Goal: Information Seeking & Learning: Check status

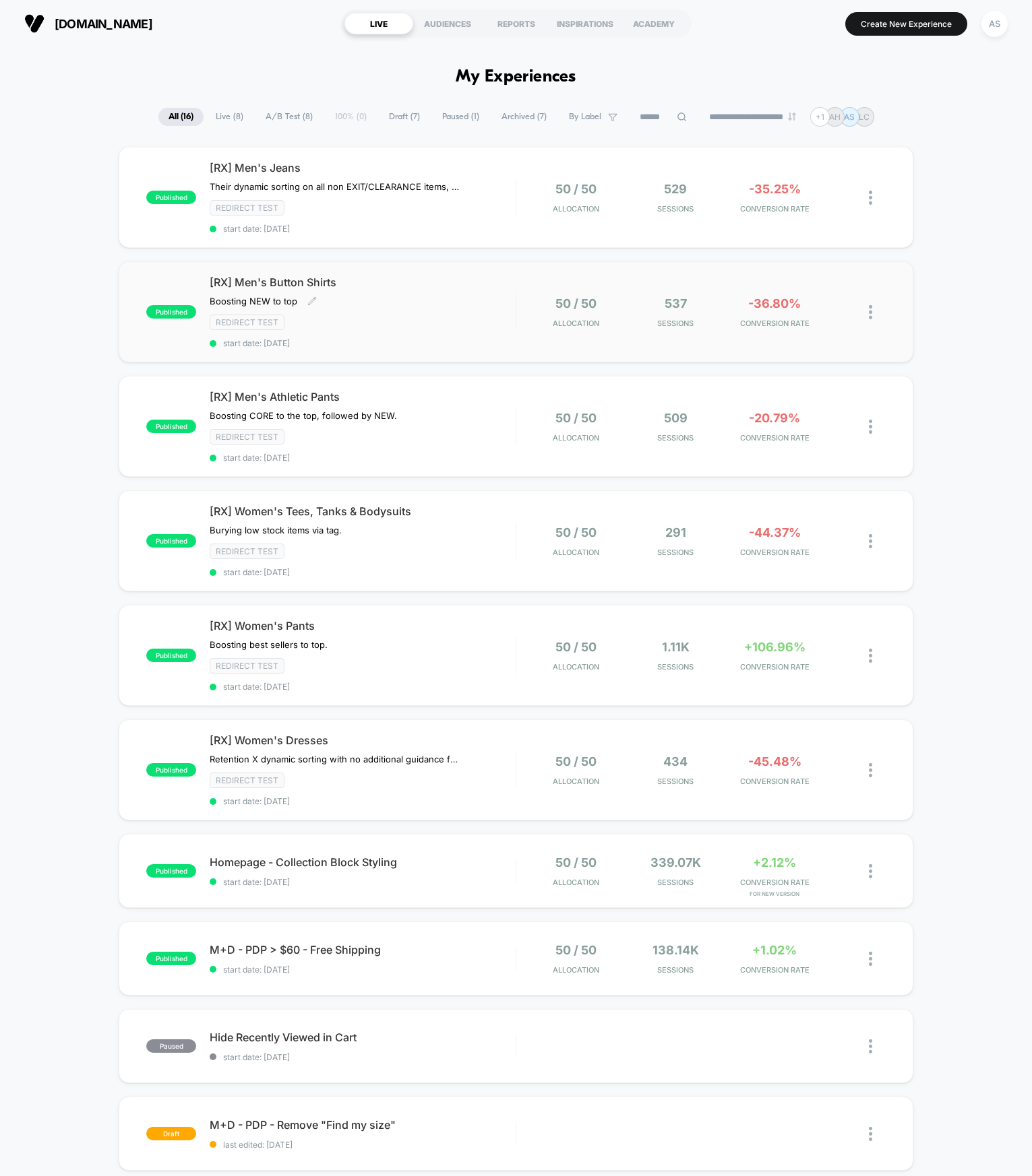
click at [372, 302] on div "Boosting NEW to top Click to edit experience details Boosting NEW to top" at bounding box center [316, 301] width 214 height 11
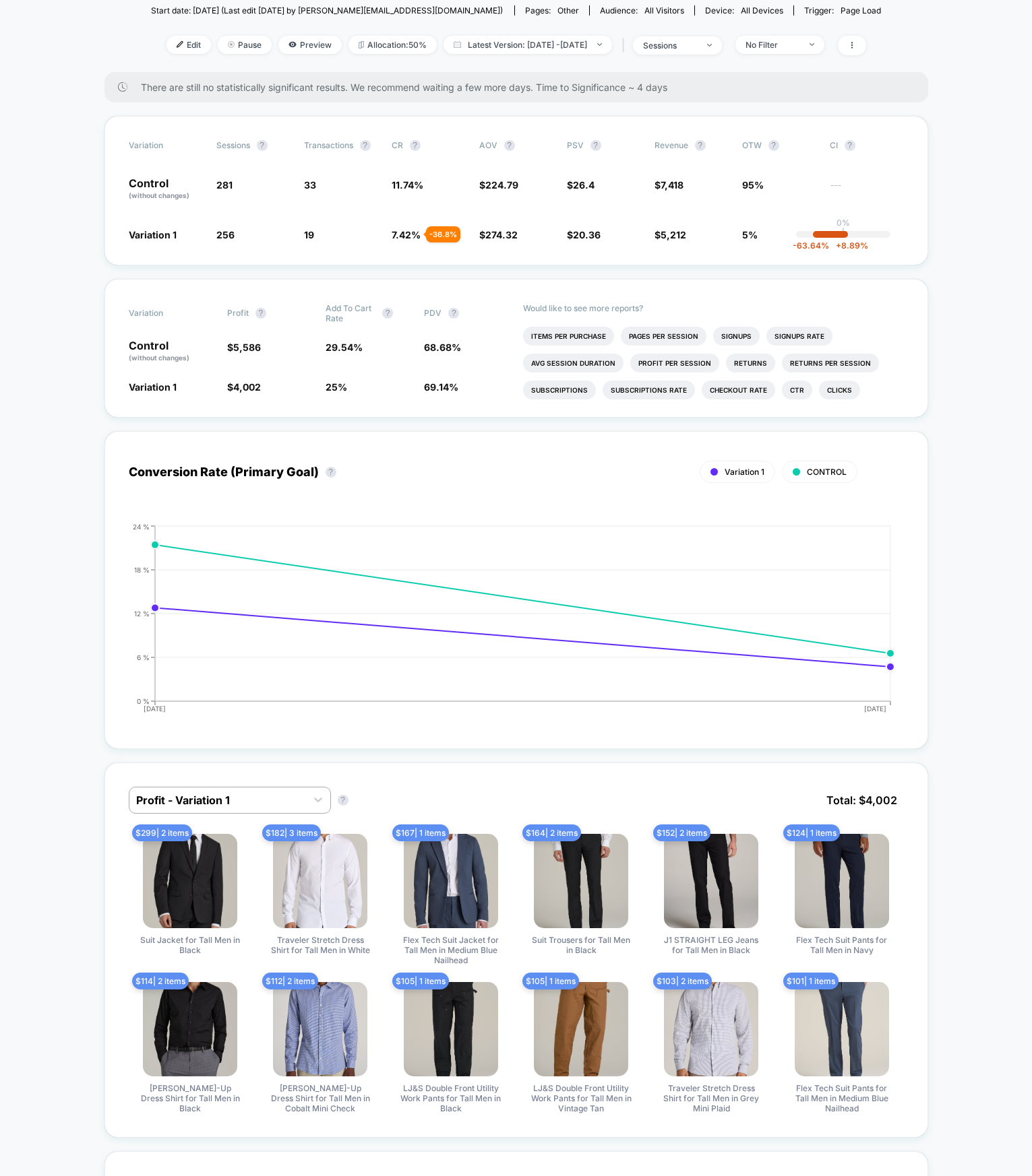
scroll to position [471, 0]
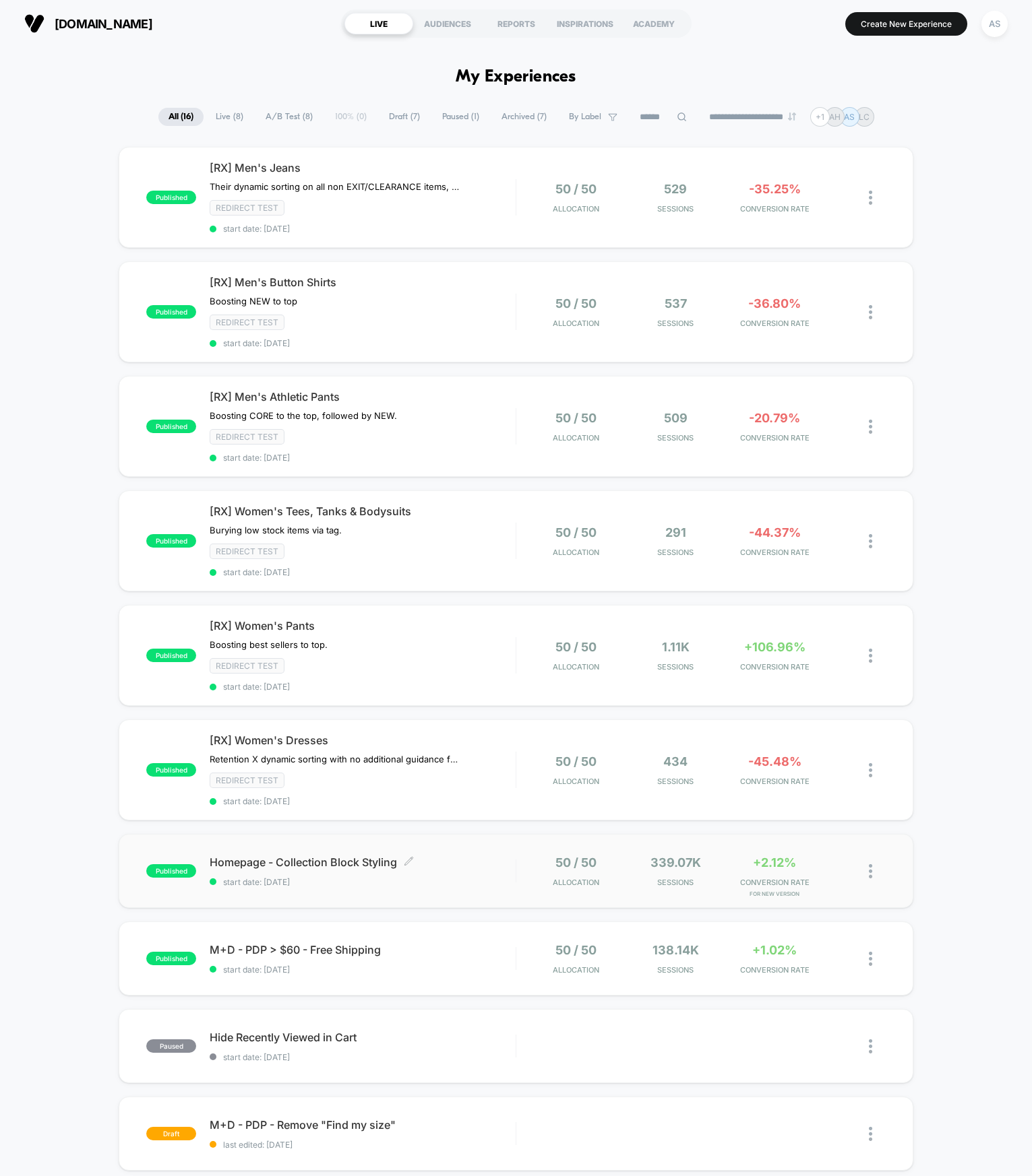
click at [469, 862] on span "Homepage - Collection Block Styling Click to edit experience details" at bounding box center [362, 862] width 306 height 13
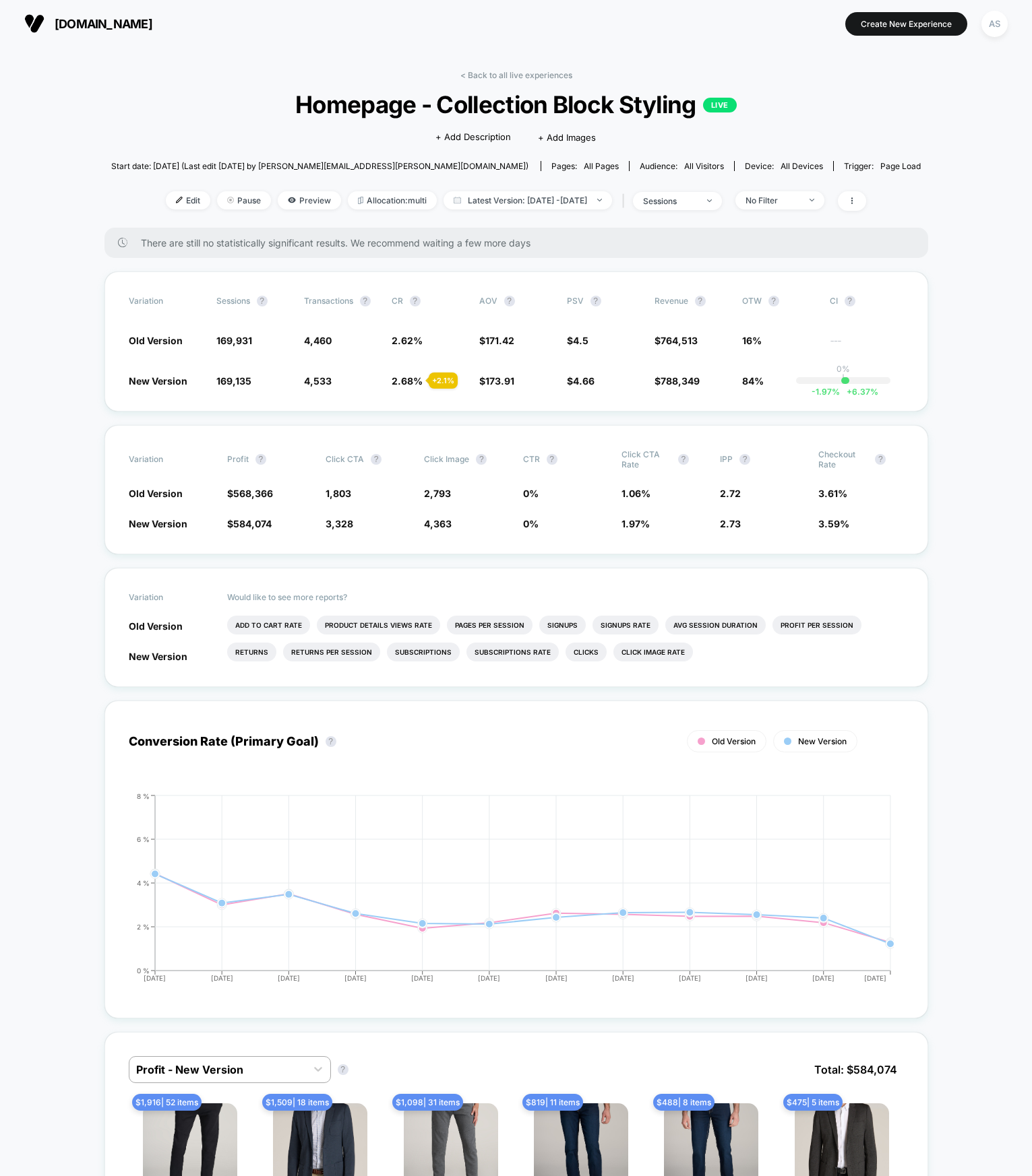
click at [353, 253] on div "There are still no statistically significant results. We recommend waiting a fe…" at bounding box center [516, 243] width 824 height 31
click at [358, 246] on span "There are still no statistically significant results. We recommend waiting a fe…" at bounding box center [520, 243] width 760 height 11
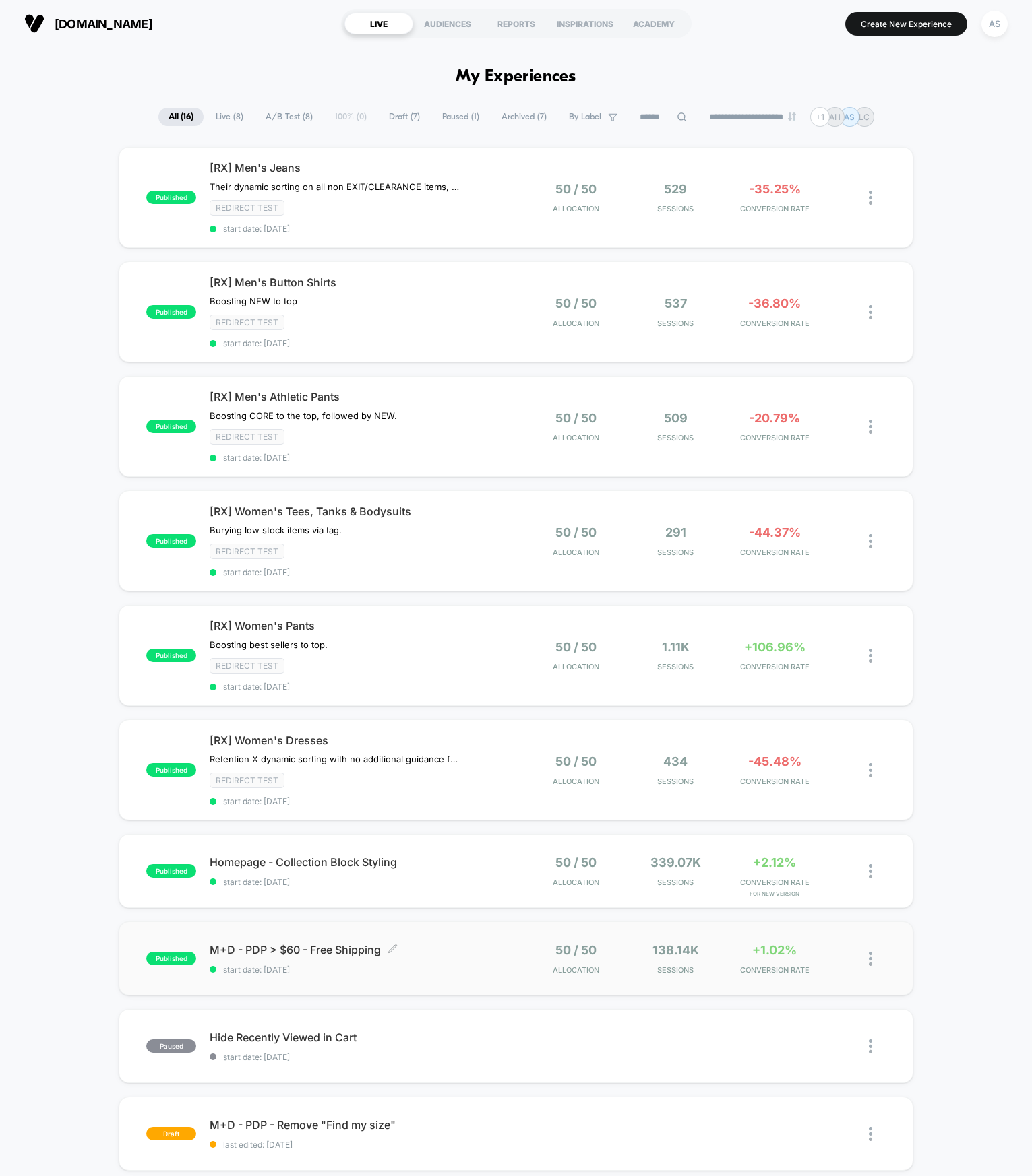
click at [392, 957] on div "M+D - PDP > $60 - Free Shipping Click to edit experience details Click to edit …" at bounding box center [362, 959] width 306 height 32
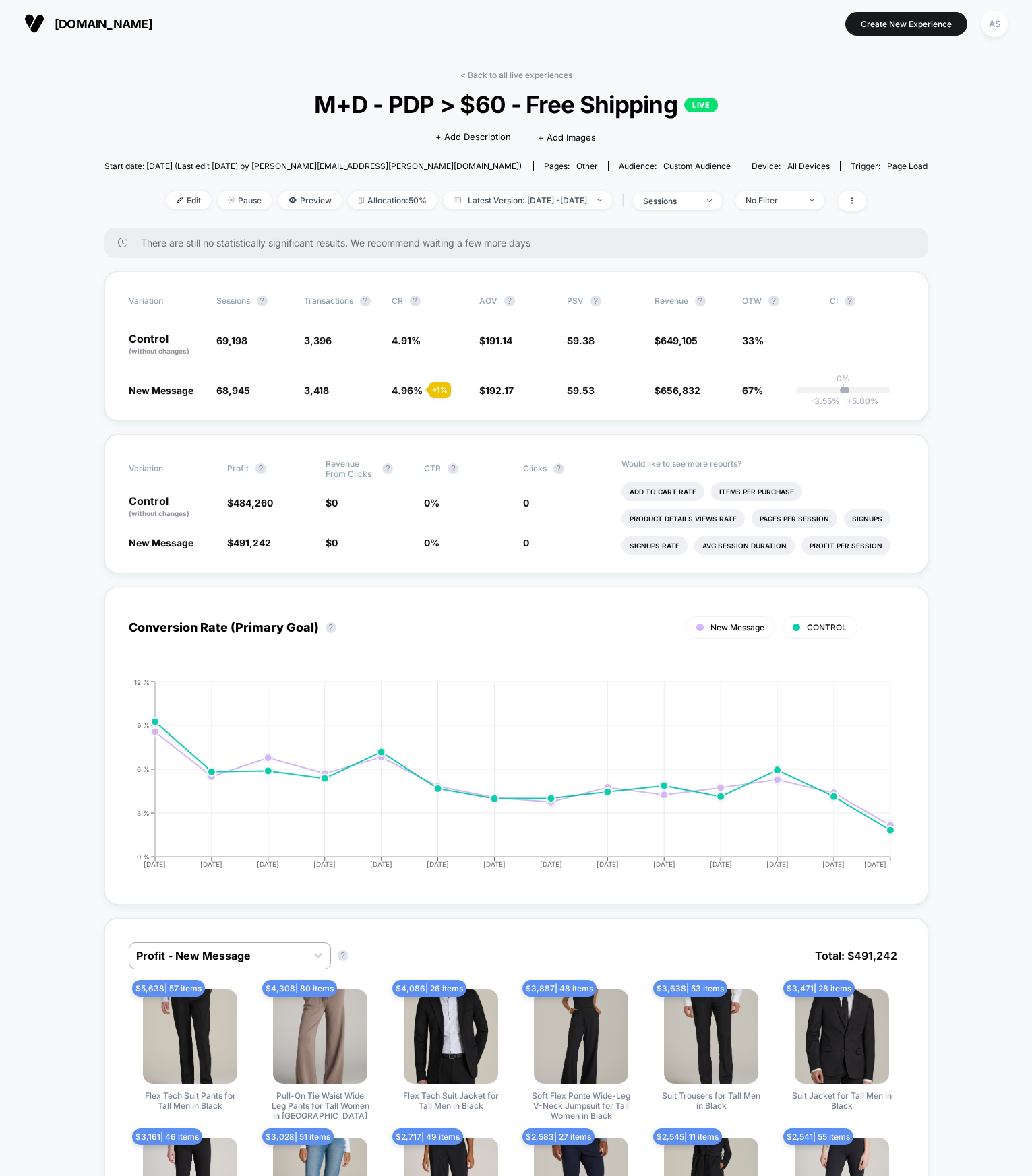
click at [256, 247] on span "There are still no statistically significant results. We recommend waiting a fe…" at bounding box center [520, 243] width 760 height 11
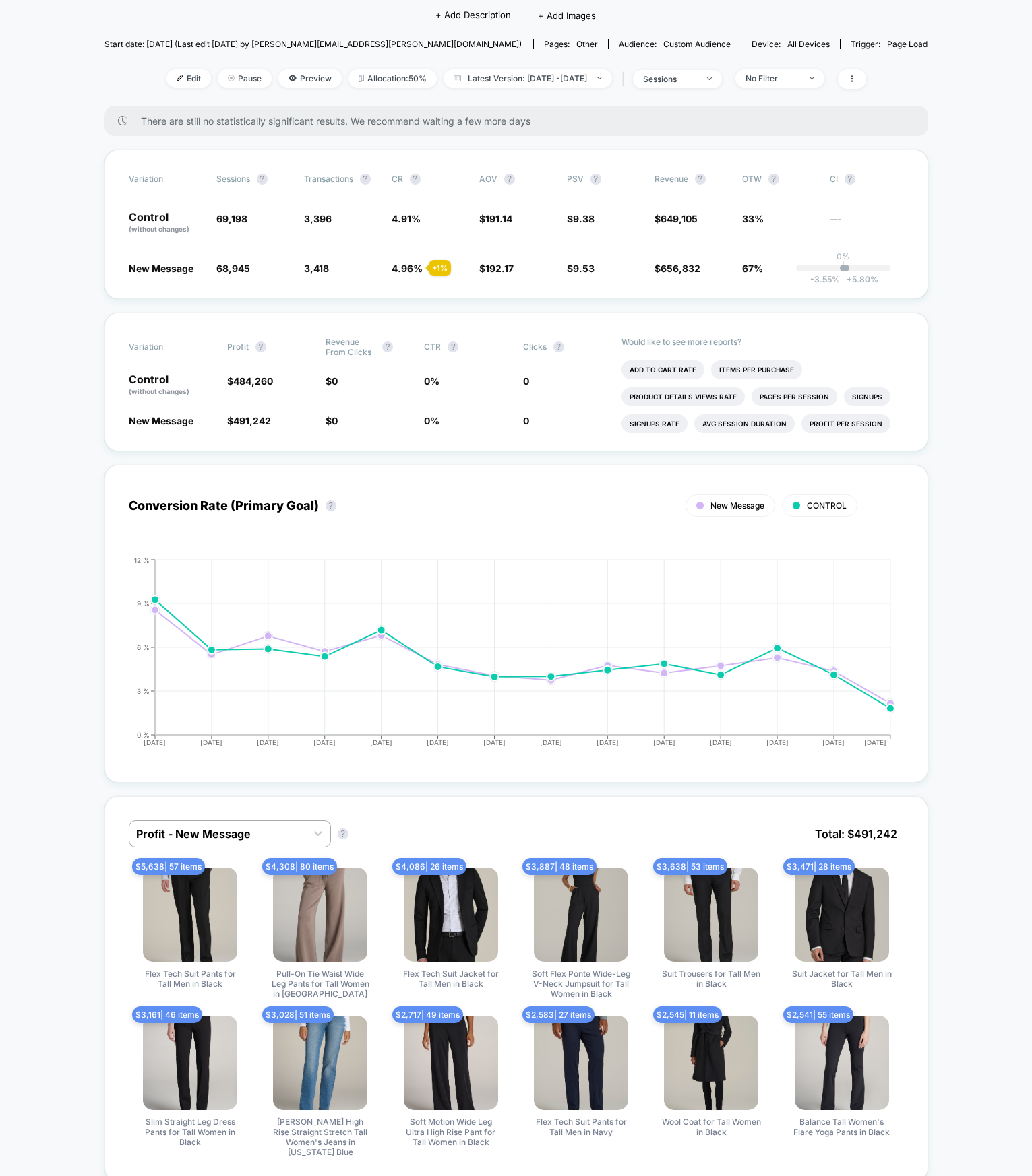
scroll to position [135, 0]
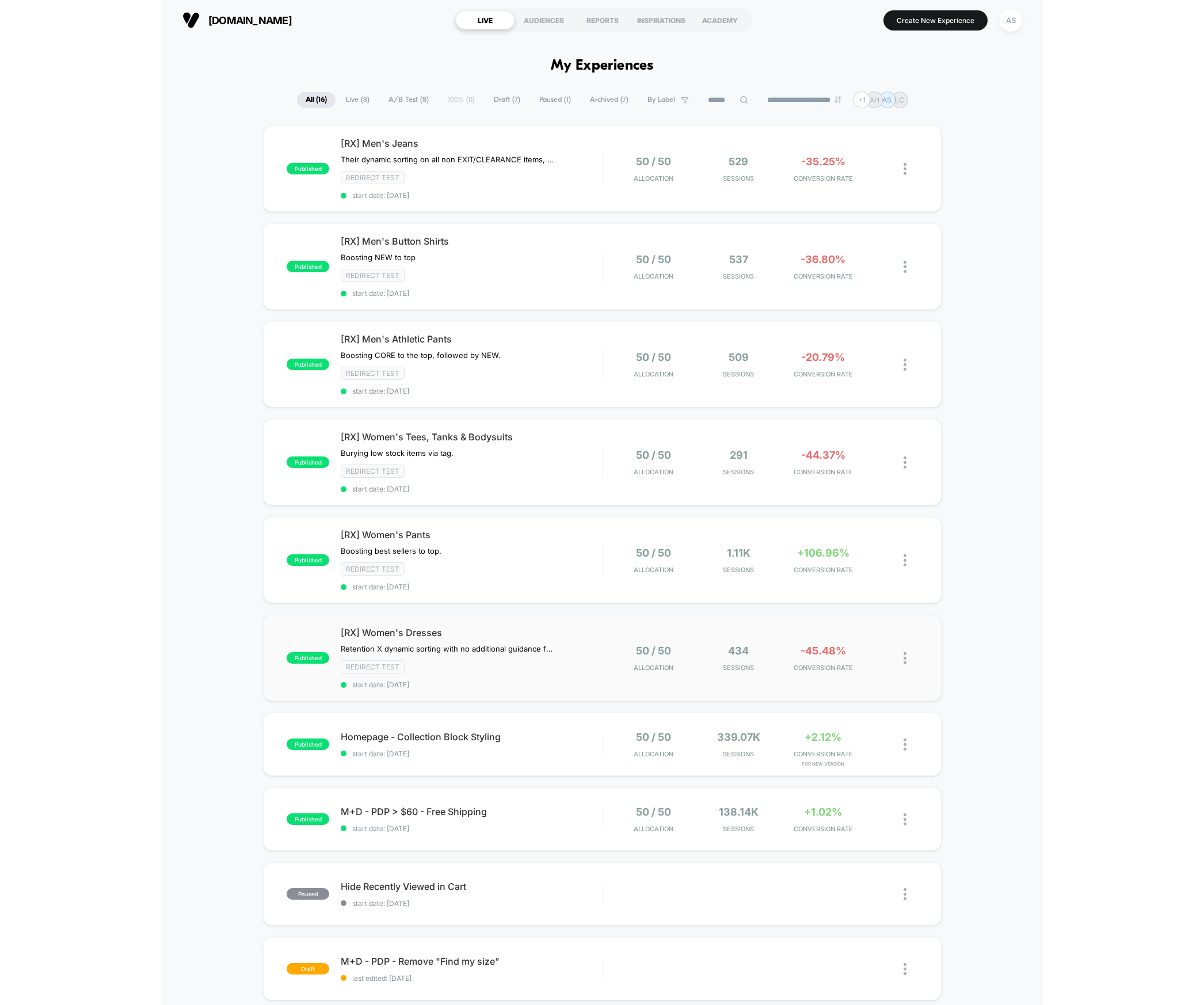
scroll to position [230, 0]
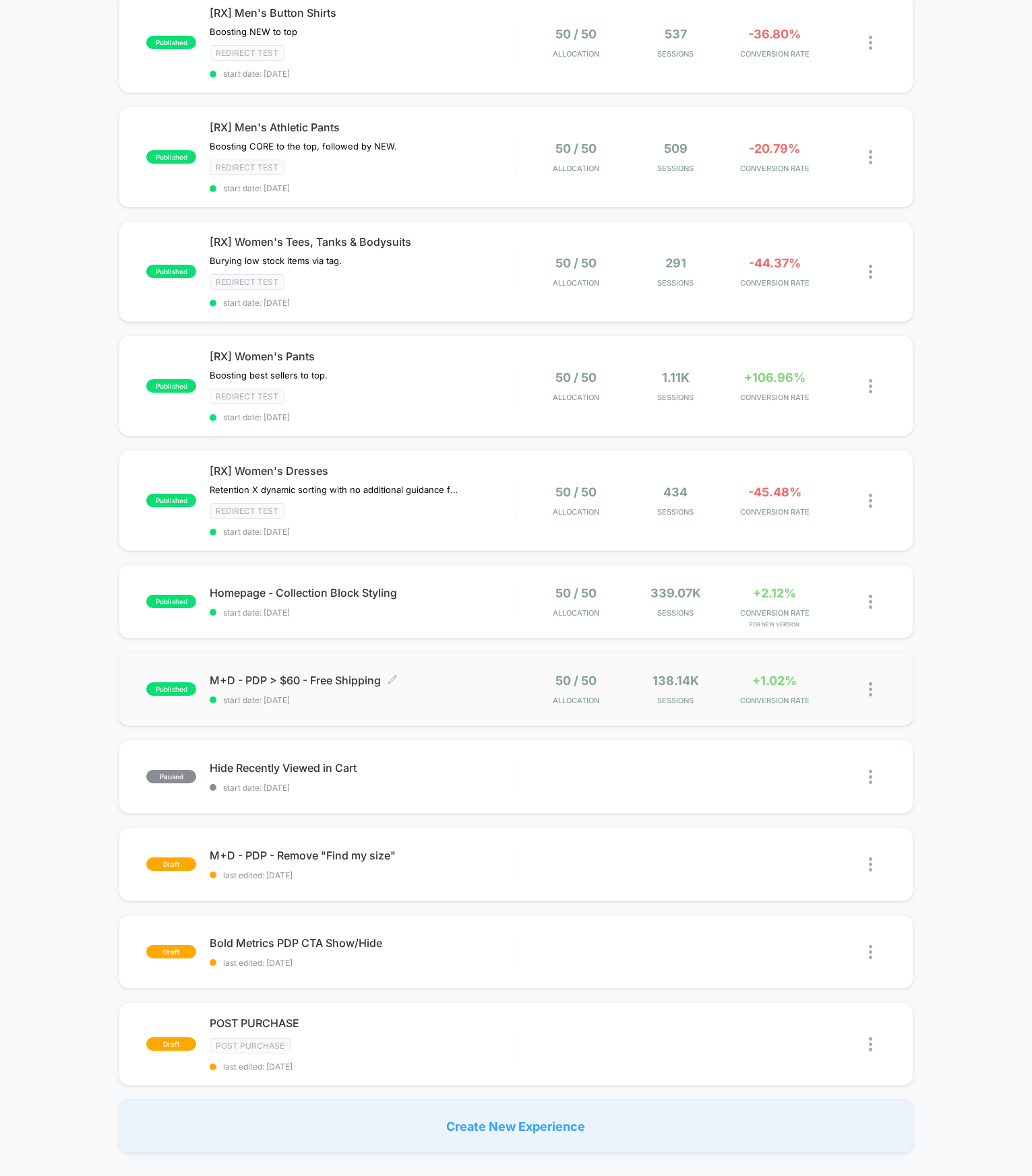
click at [322, 695] on span "start date: [DATE]" at bounding box center [362, 700] width 306 height 10
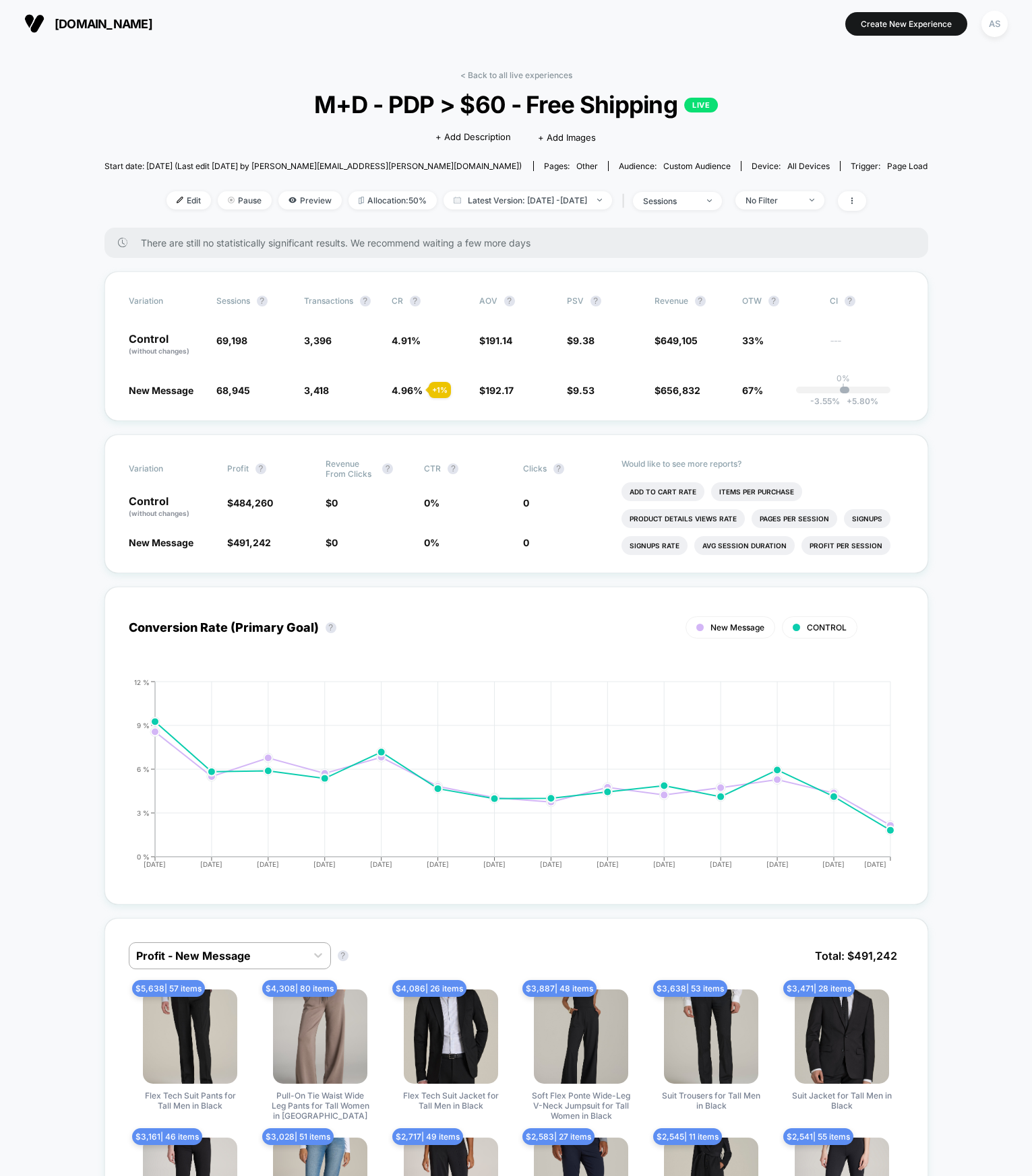
click at [455, 241] on span "There are still no statistically significant results. We recommend waiting a fe…" at bounding box center [520, 243] width 760 height 11
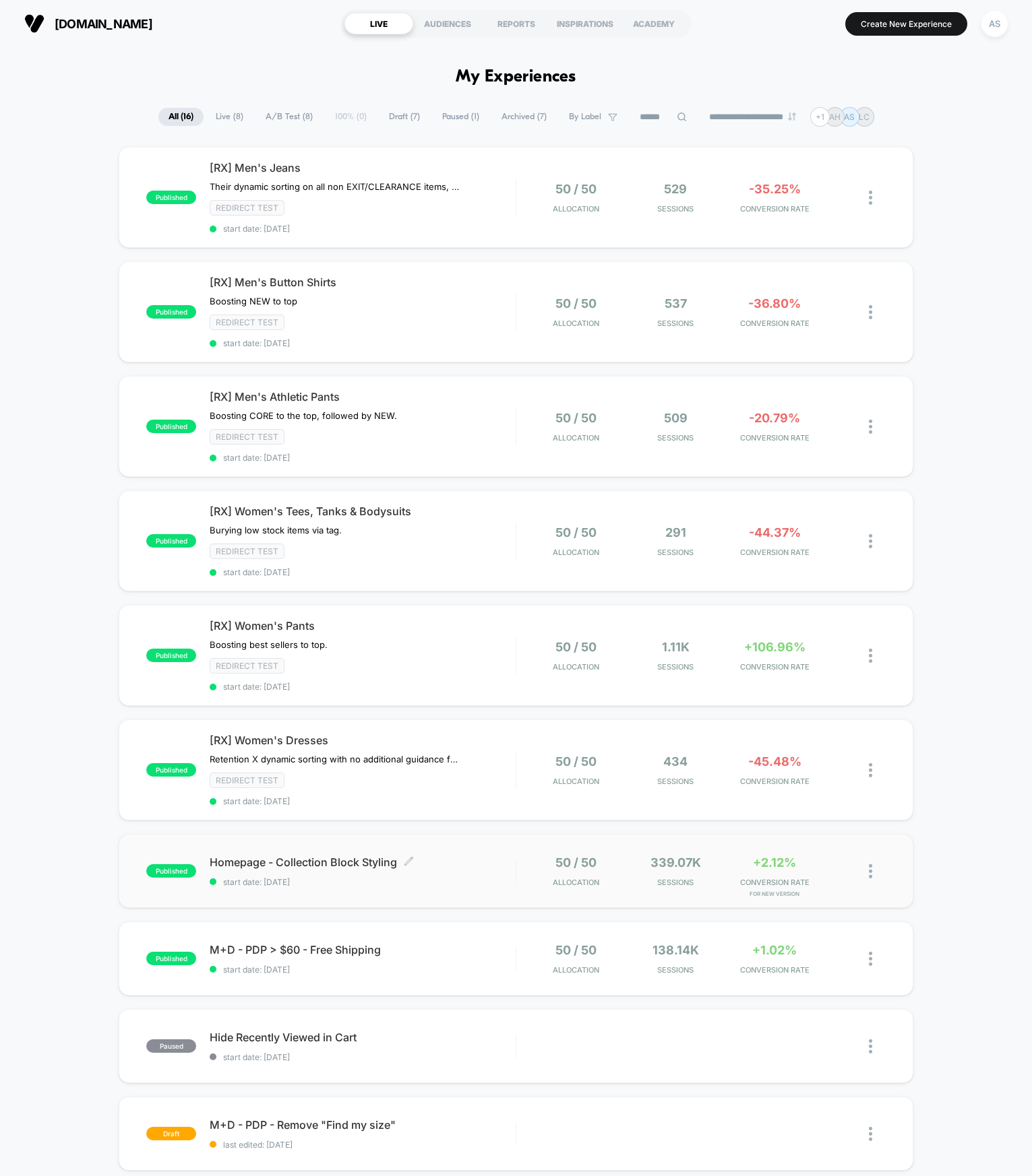
click at [377, 860] on span "Homepage - Collection Block Styling Click to edit experience details" at bounding box center [362, 862] width 306 height 13
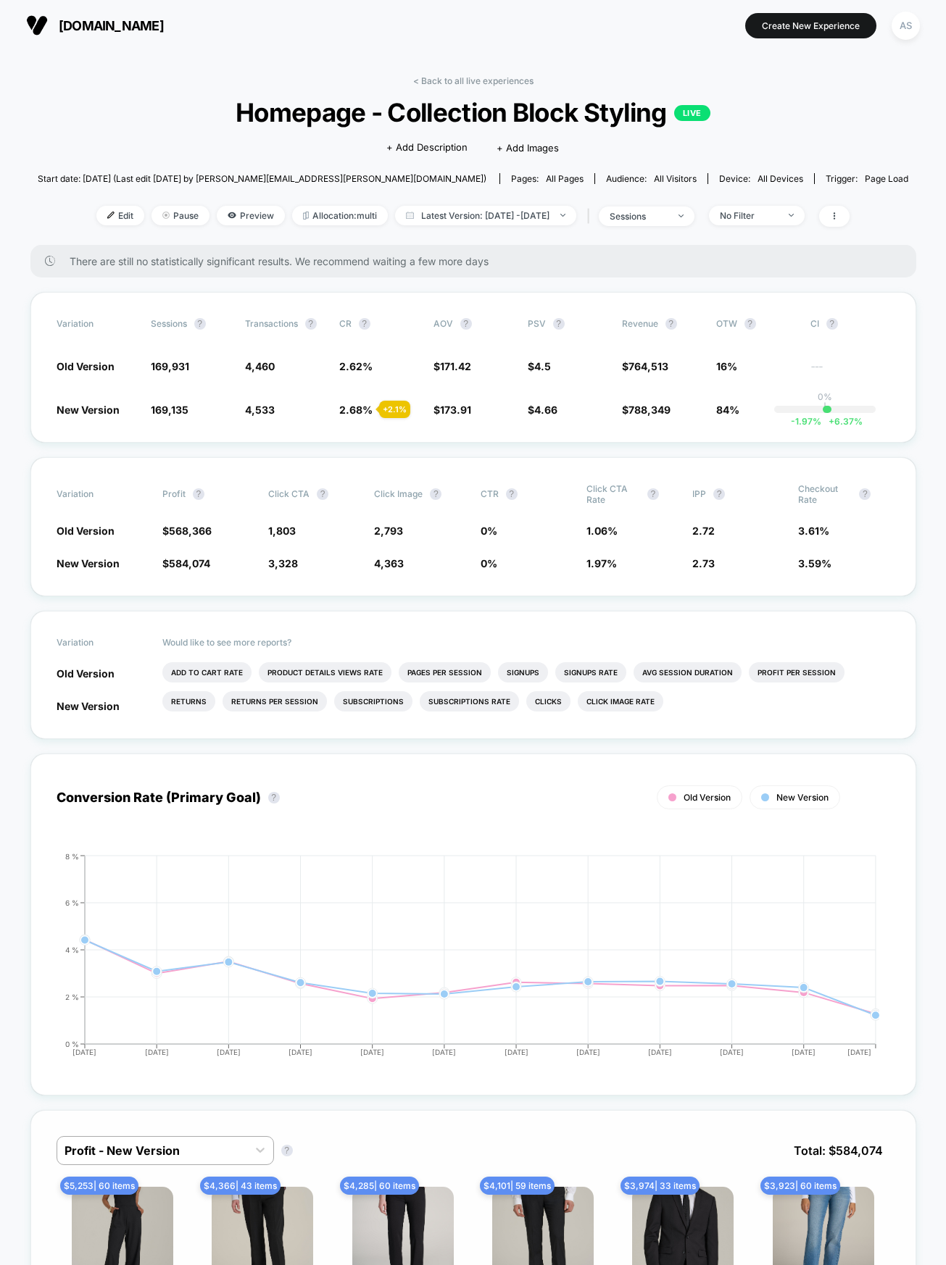
click at [682, 1147] on div "Profit - New Version Profit - New Version ? Total: $ 584,074" at bounding box center [473, 1161] width 833 height 51
click at [453, 1151] on div "Profit - New Version Profit - New Version ? Total: $ 584,074" at bounding box center [473, 1161] width 833 height 51
